Goal: Task Accomplishment & Management: Use online tool/utility

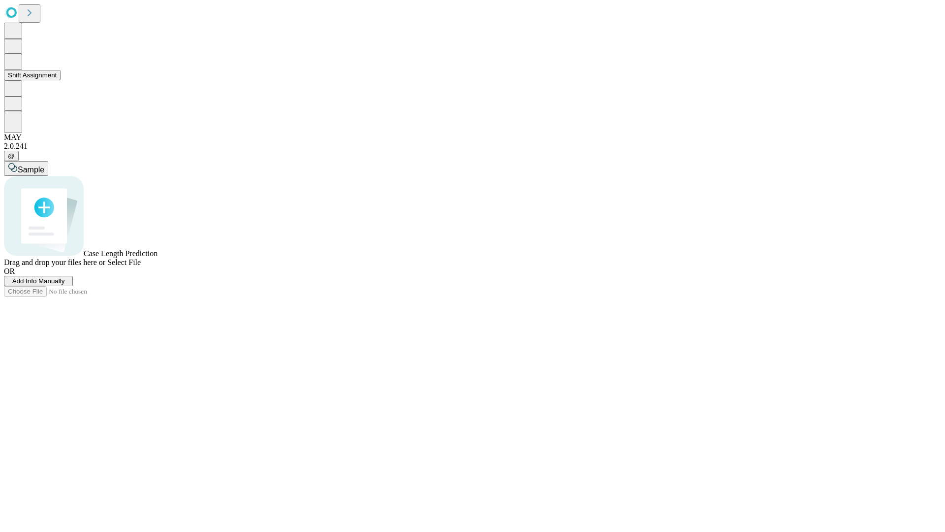
click at [61, 80] on button "Shift Assignment" at bounding box center [32, 75] width 57 height 10
